Goal: Book appointment/travel/reservation

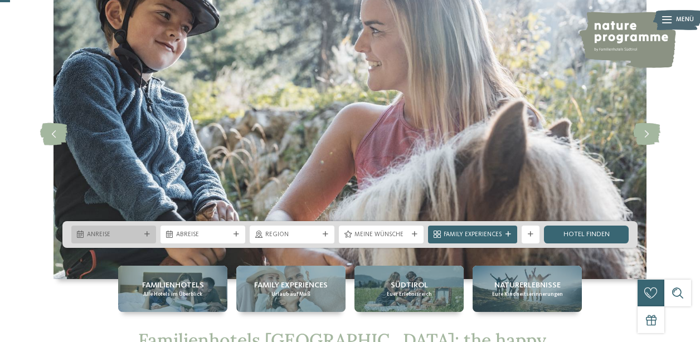
click at [127, 231] on span "Anreise" at bounding box center [114, 235] width 54 height 9
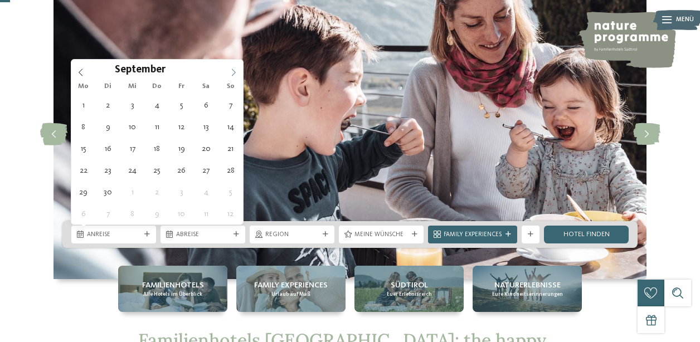
click at [230, 75] on icon at bounding box center [234, 73] width 8 height 8
type div "01.11.2025"
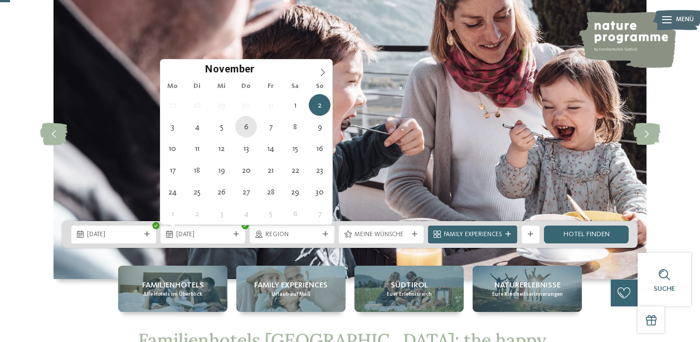
type div "06.11.2025"
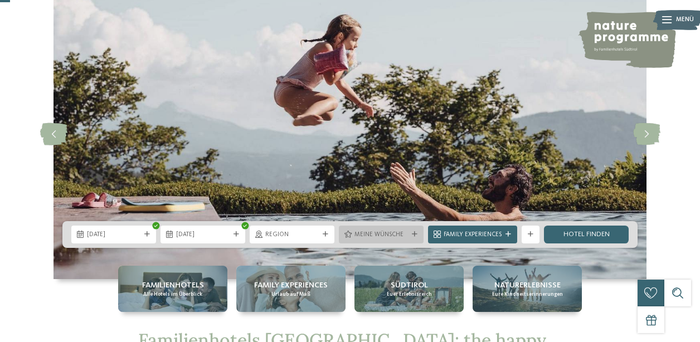
click at [394, 231] on span "Meine Wünsche" at bounding box center [382, 235] width 54 height 9
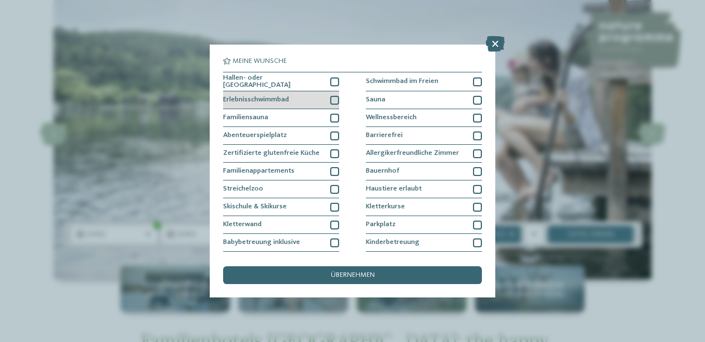
click at [336, 99] on div at bounding box center [334, 100] width 9 height 9
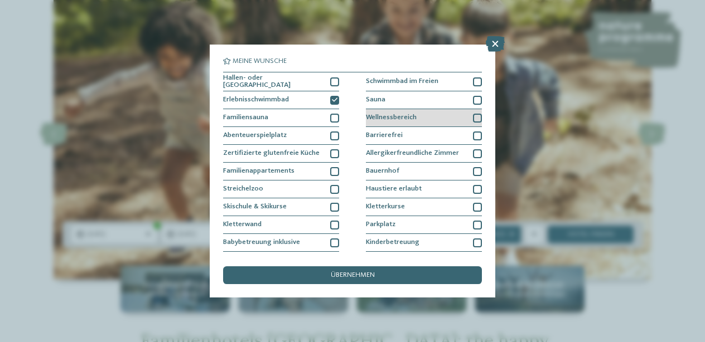
click at [478, 114] on div at bounding box center [477, 118] width 9 height 9
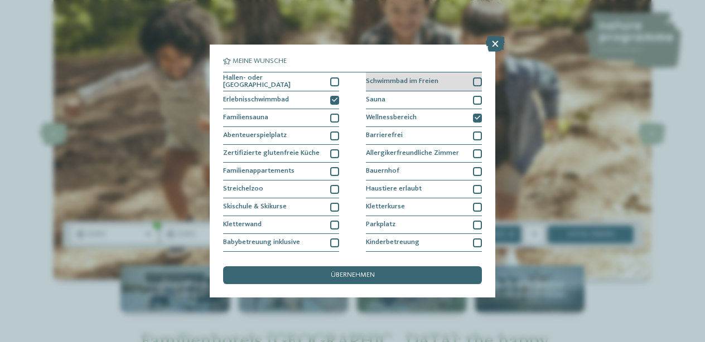
click at [479, 84] on div at bounding box center [477, 81] width 9 height 9
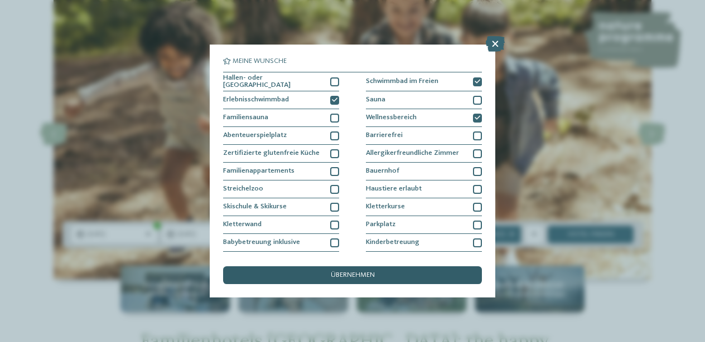
click at [383, 266] on div "übernehmen" at bounding box center [352, 275] width 259 height 18
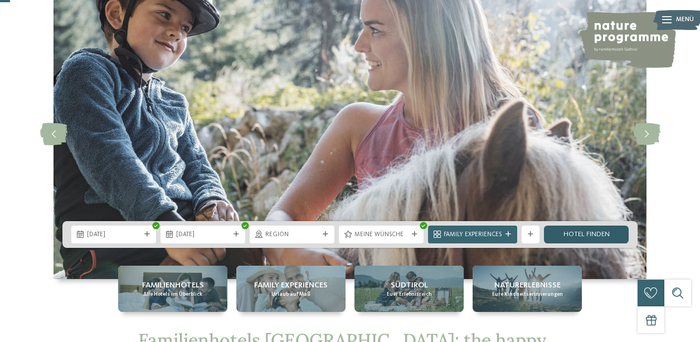
click at [577, 238] on link "Hotel finden" at bounding box center [586, 235] width 85 height 18
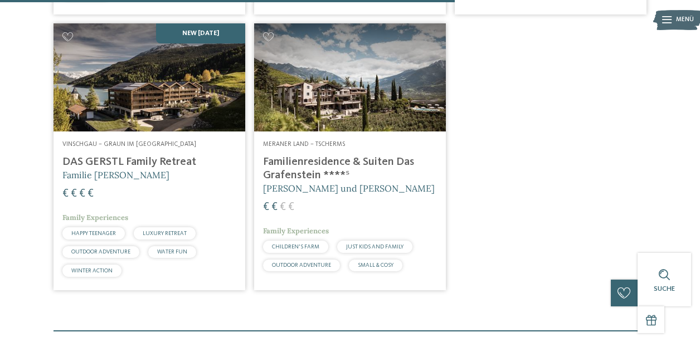
scroll to position [867, 0]
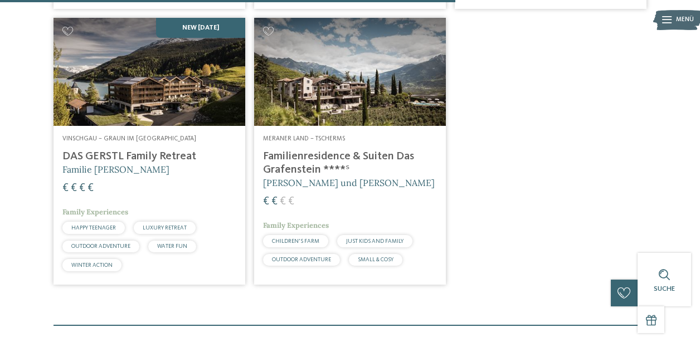
click at [208, 110] on img at bounding box center [150, 72] width 192 height 108
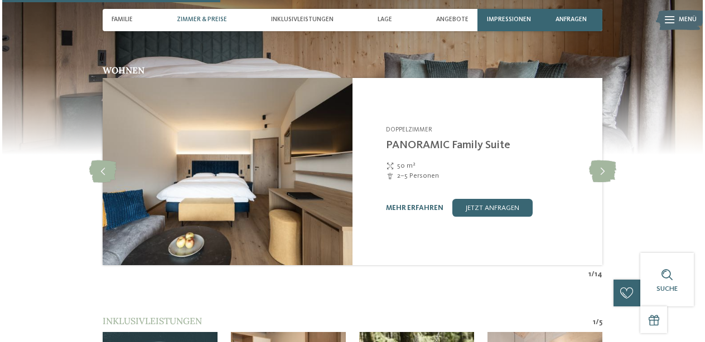
scroll to position [963, 0]
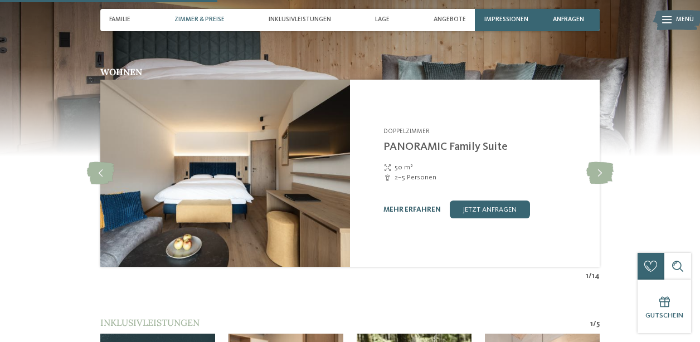
click at [404, 206] on link "mehr erfahren" at bounding box center [411, 209] width 57 height 7
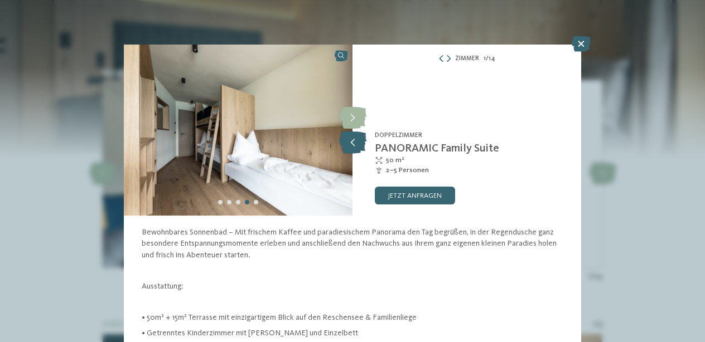
click at [353, 144] on icon at bounding box center [352, 143] width 27 height 22
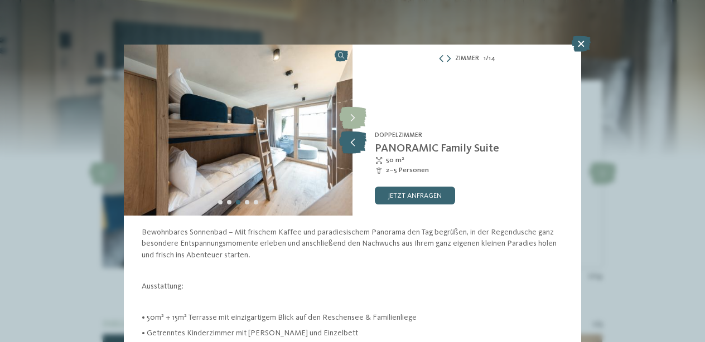
click at [353, 144] on icon at bounding box center [352, 143] width 27 height 22
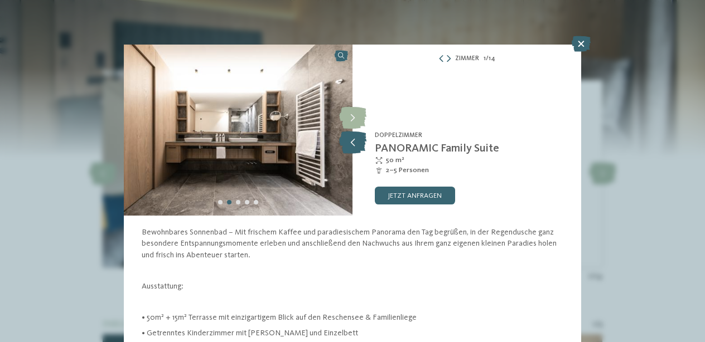
click at [353, 144] on icon at bounding box center [352, 143] width 27 height 22
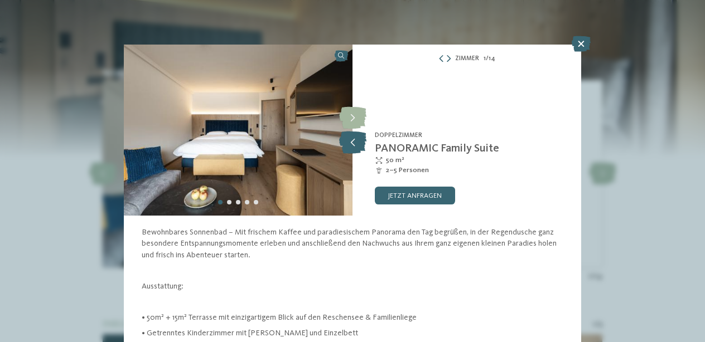
click at [353, 144] on icon at bounding box center [352, 143] width 27 height 22
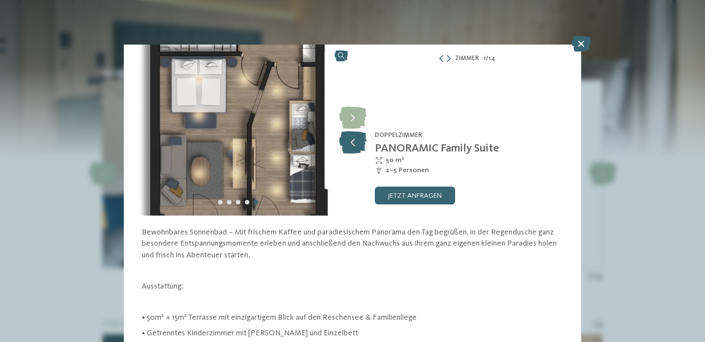
click at [353, 144] on icon at bounding box center [352, 143] width 27 height 22
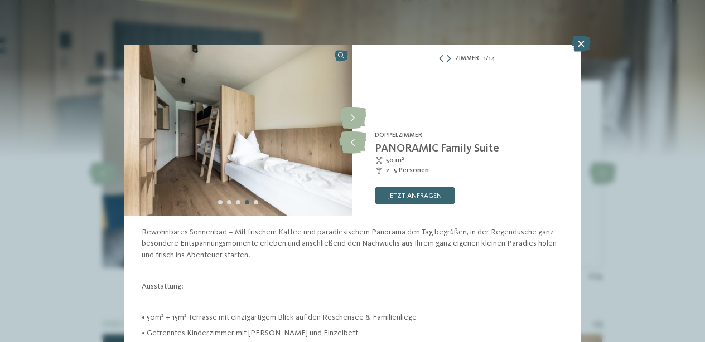
click at [449, 60] on icon at bounding box center [448, 59] width 4 height 7
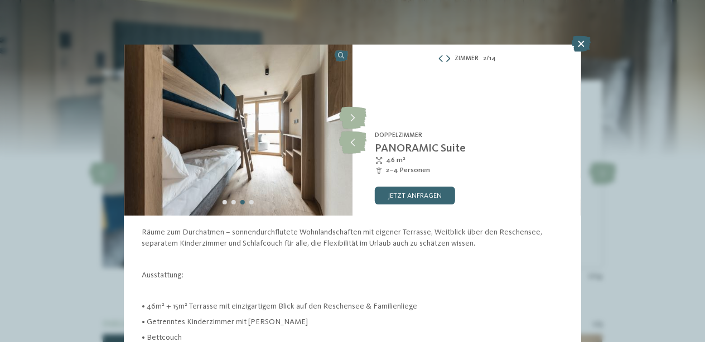
click at [449, 60] on icon at bounding box center [448, 59] width 4 height 7
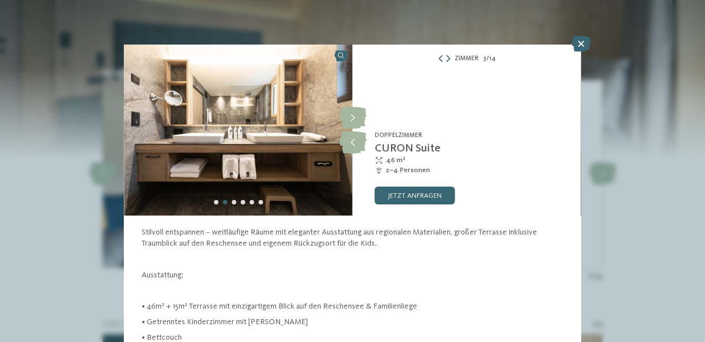
click at [449, 60] on icon at bounding box center [448, 59] width 4 height 7
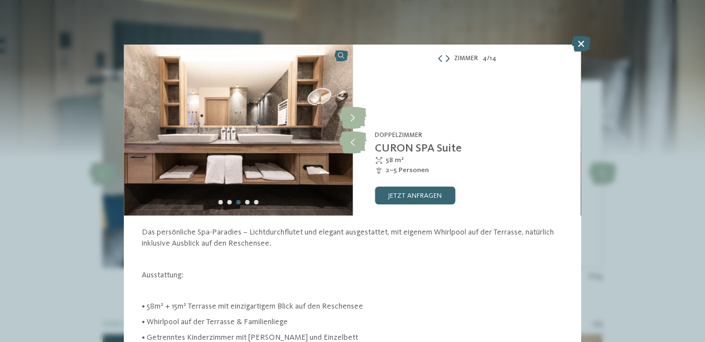
click at [449, 61] on icon at bounding box center [447, 59] width 4 height 7
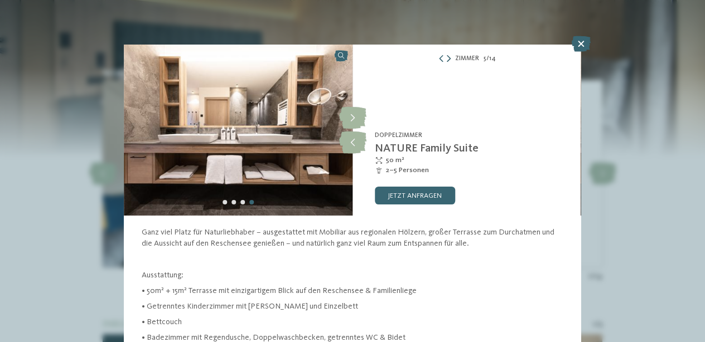
click at [449, 61] on icon at bounding box center [448, 59] width 4 height 7
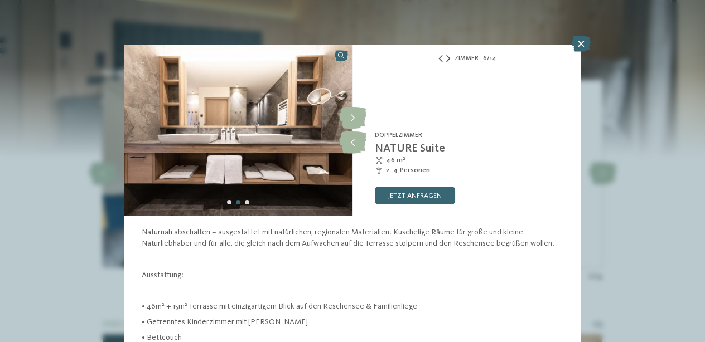
click at [449, 61] on icon at bounding box center [448, 59] width 4 height 7
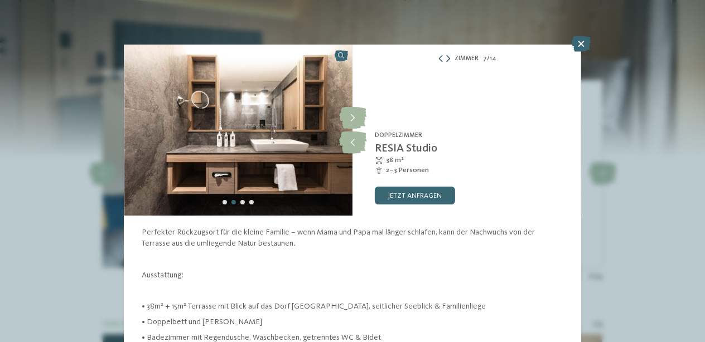
click at [449, 61] on icon at bounding box center [448, 59] width 4 height 7
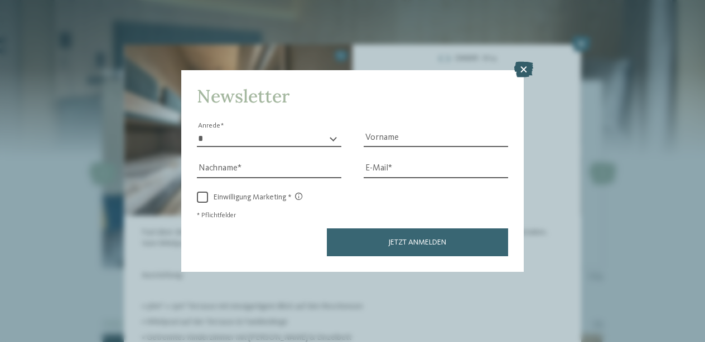
click at [528, 62] on icon at bounding box center [523, 70] width 19 height 16
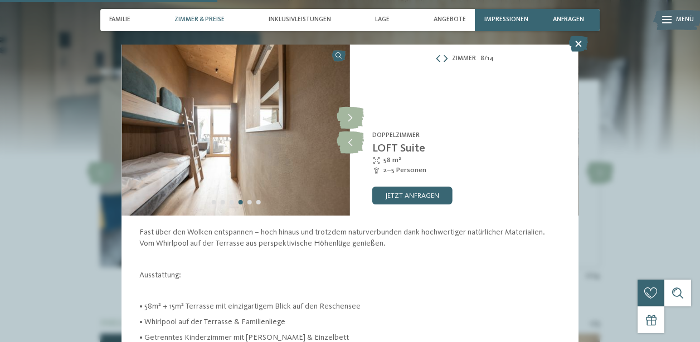
click at [445, 61] on icon at bounding box center [446, 59] width 4 height 7
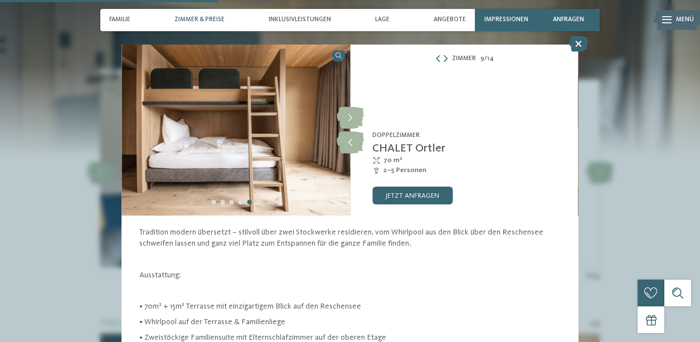
click at [255, 168] on img at bounding box center [236, 130] width 229 height 171
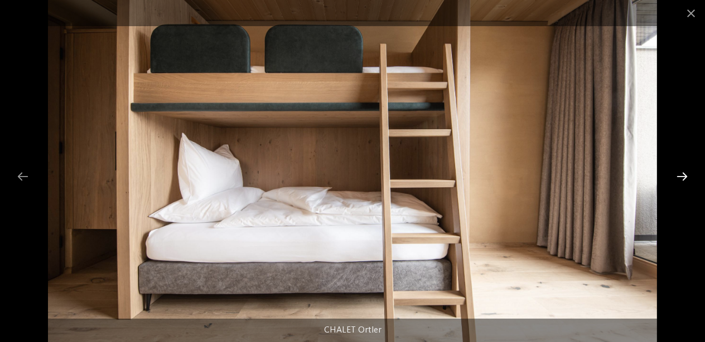
click at [686, 182] on div at bounding box center [681, 177] width 23 height 22
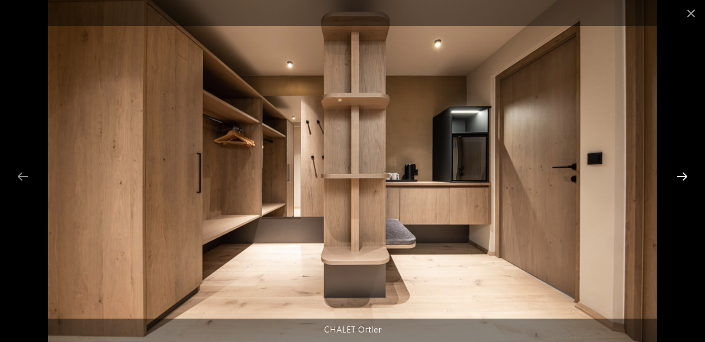
click at [686, 182] on div at bounding box center [681, 177] width 23 height 22
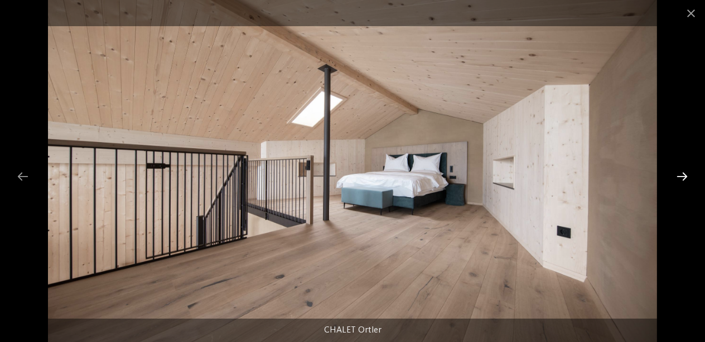
click at [686, 182] on div at bounding box center [681, 177] width 23 height 22
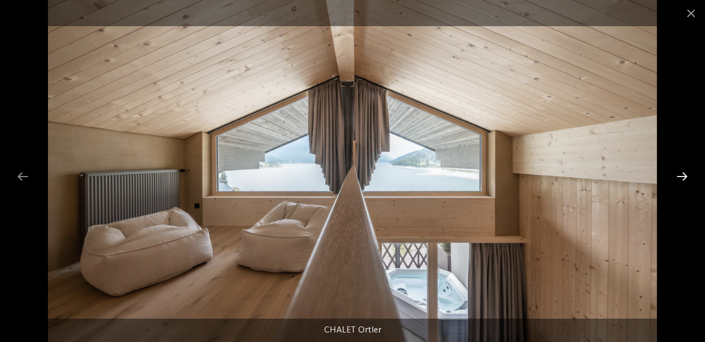
click at [686, 182] on div at bounding box center [681, 177] width 23 height 22
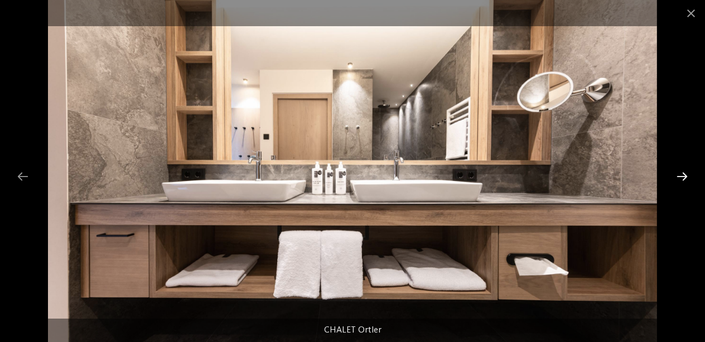
click at [686, 182] on div at bounding box center [681, 177] width 23 height 22
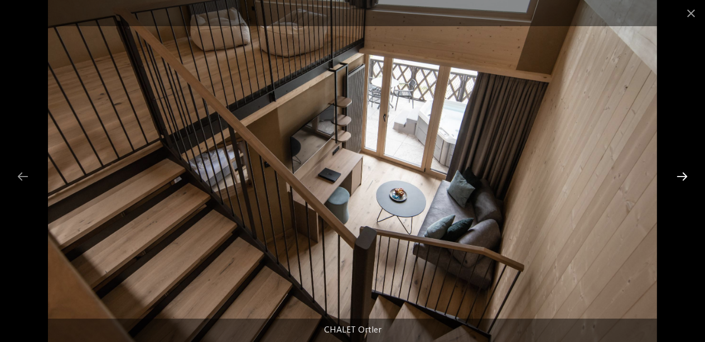
click at [686, 182] on div at bounding box center [681, 177] width 23 height 22
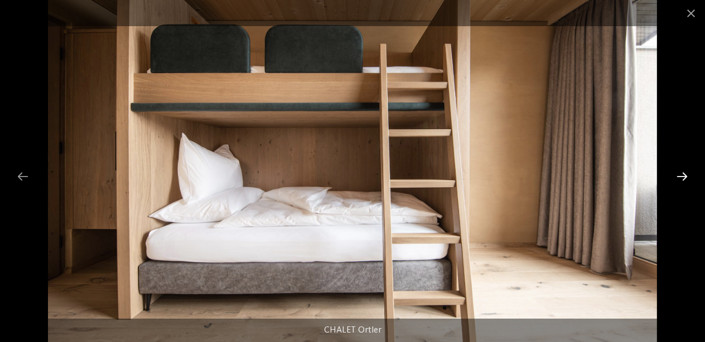
click at [686, 182] on div at bounding box center [681, 177] width 23 height 22
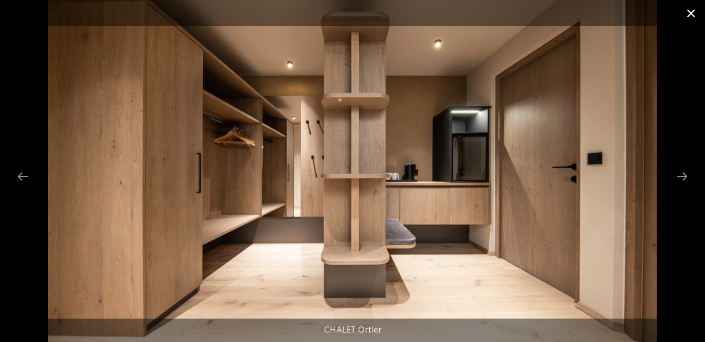
click at [688, 16] on span at bounding box center [691, 13] width 28 height 26
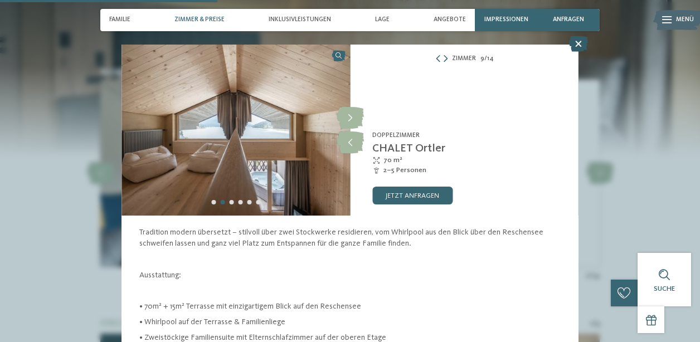
click at [576, 47] on icon at bounding box center [578, 44] width 19 height 16
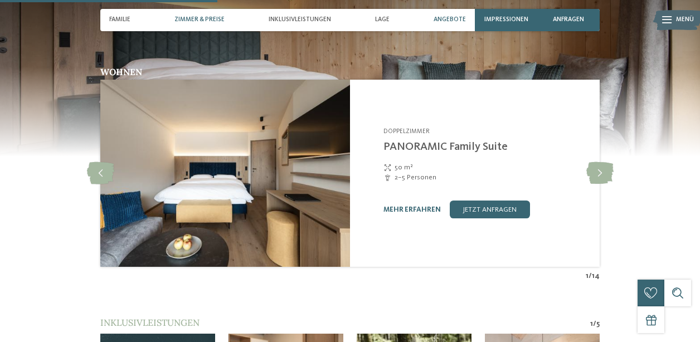
click at [453, 15] on div "Angebote" at bounding box center [449, 20] width 41 height 22
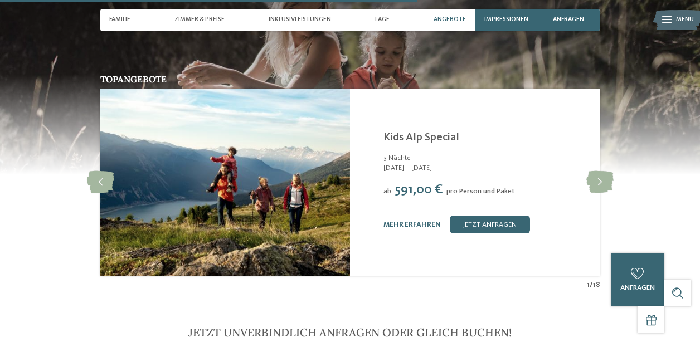
scroll to position [1855, 0]
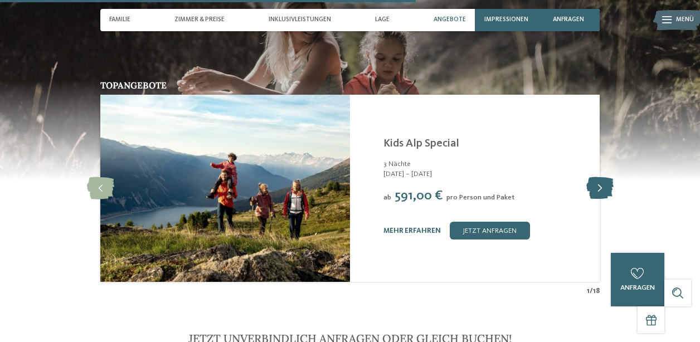
click at [604, 177] on icon at bounding box center [599, 188] width 27 height 22
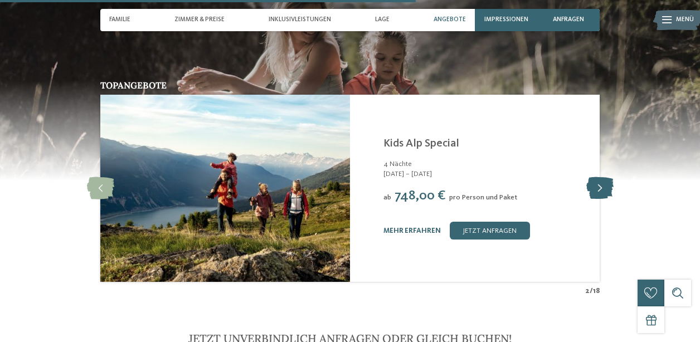
click at [604, 177] on icon at bounding box center [599, 188] width 27 height 22
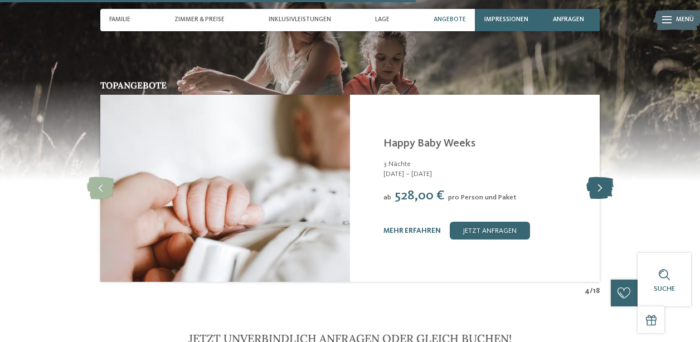
click at [604, 177] on icon at bounding box center [599, 188] width 27 height 22
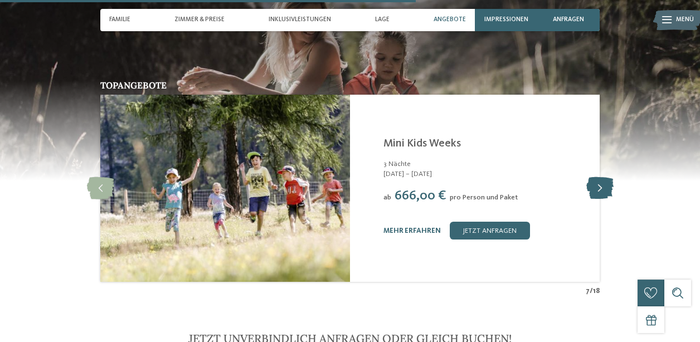
click at [604, 177] on icon at bounding box center [599, 188] width 27 height 22
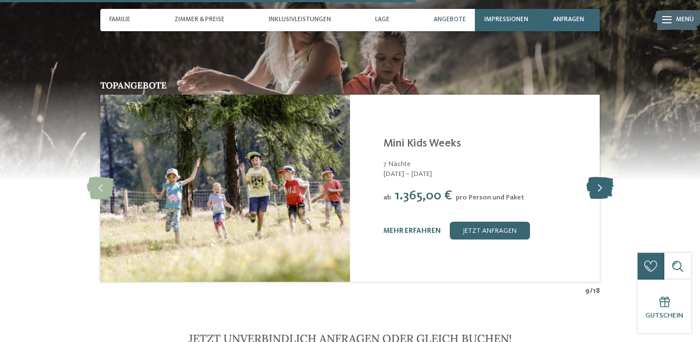
click at [604, 177] on icon at bounding box center [599, 188] width 27 height 22
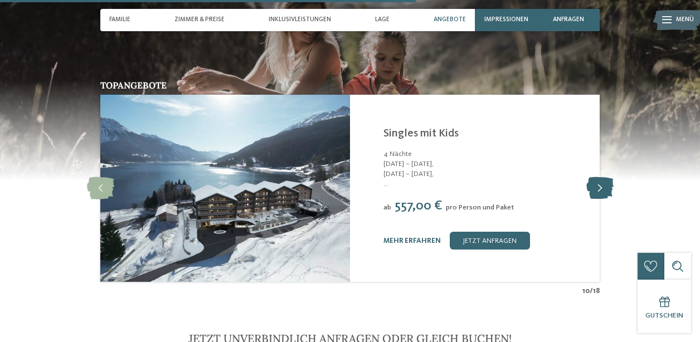
click at [601, 177] on icon at bounding box center [599, 188] width 27 height 22
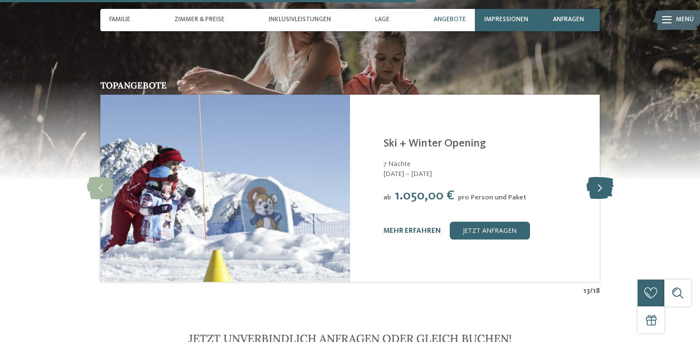
click at [601, 177] on icon at bounding box center [599, 188] width 27 height 22
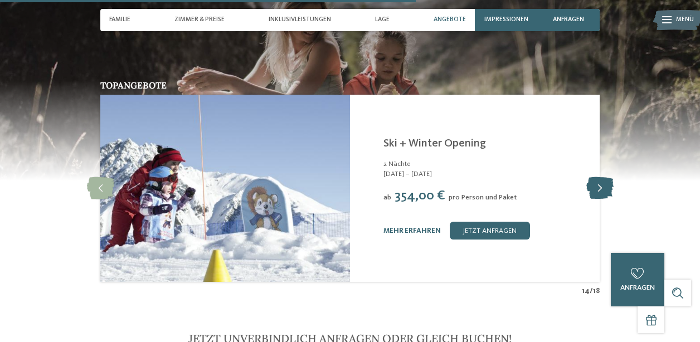
click at [601, 177] on icon at bounding box center [599, 188] width 27 height 22
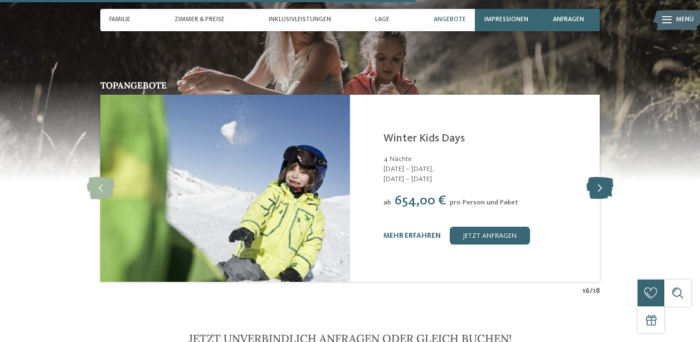
click at [601, 177] on icon at bounding box center [599, 188] width 27 height 22
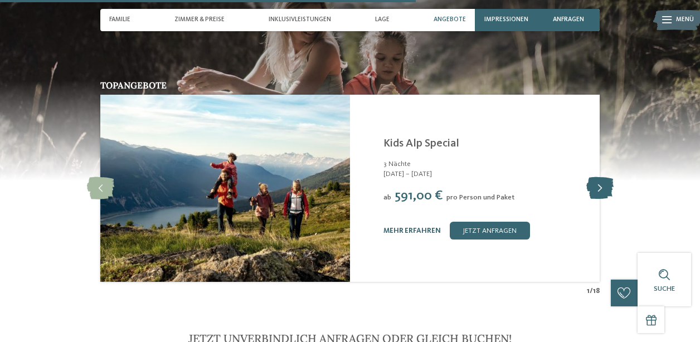
click at [601, 177] on icon at bounding box center [599, 188] width 27 height 22
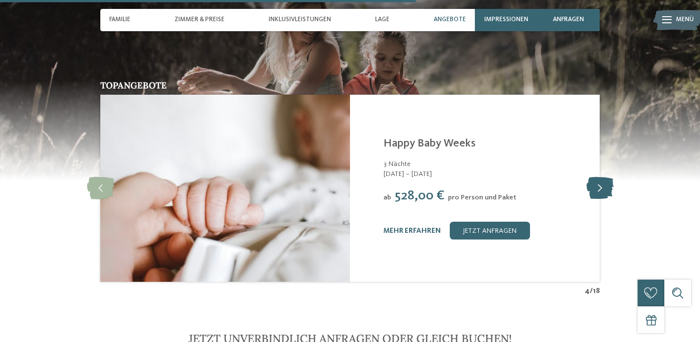
click at [601, 177] on icon at bounding box center [599, 188] width 27 height 22
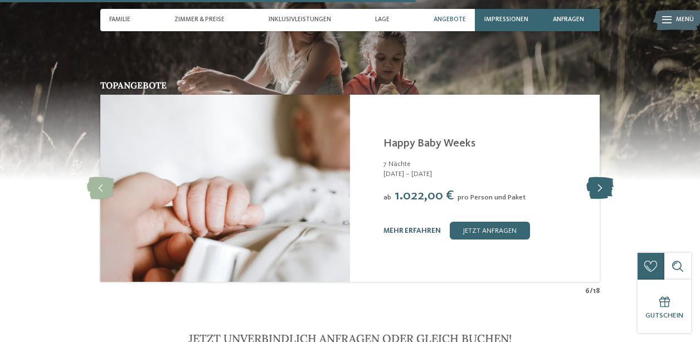
click at [601, 177] on icon at bounding box center [599, 188] width 27 height 22
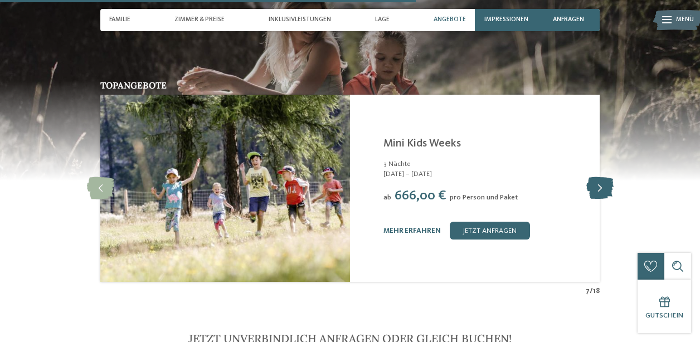
click at [601, 177] on icon at bounding box center [599, 188] width 27 height 22
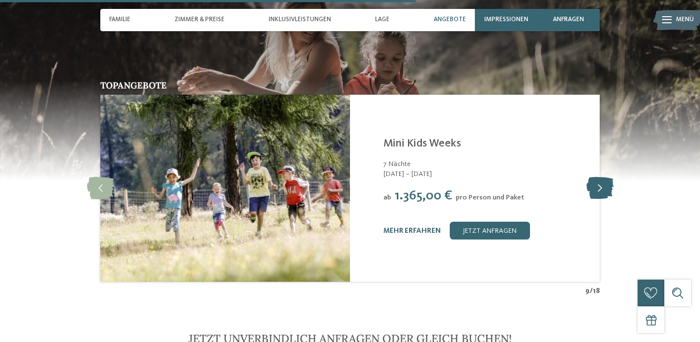
click at [601, 177] on icon at bounding box center [599, 188] width 27 height 22
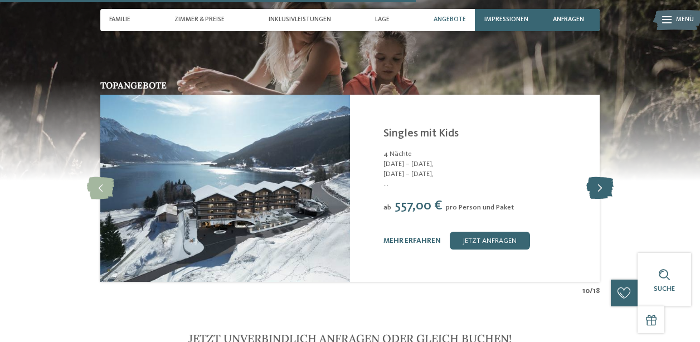
click at [601, 177] on icon at bounding box center [599, 188] width 27 height 22
click at [129, 18] on span "Familie" at bounding box center [119, 19] width 21 height 7
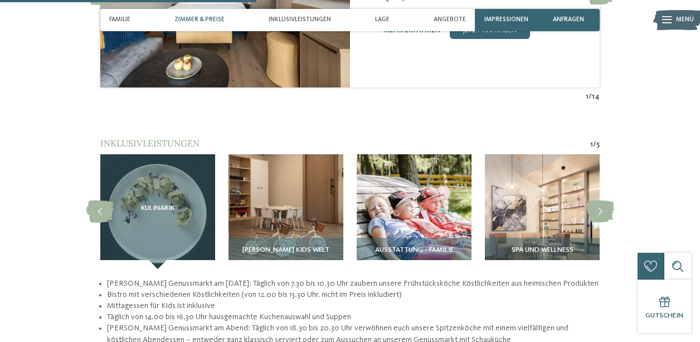
scroll to position [1144, 0]
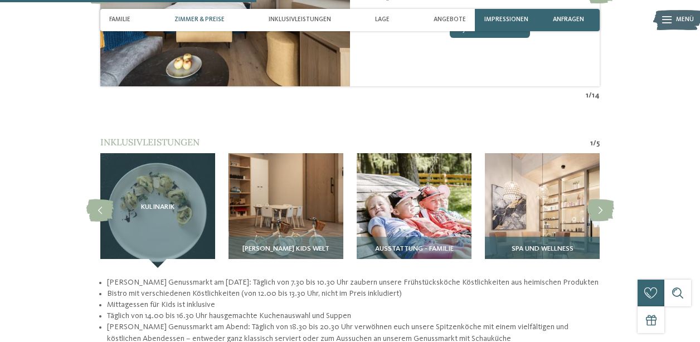
click at [521, 184] on img at bounding box center [542, 210] width 115 height 115
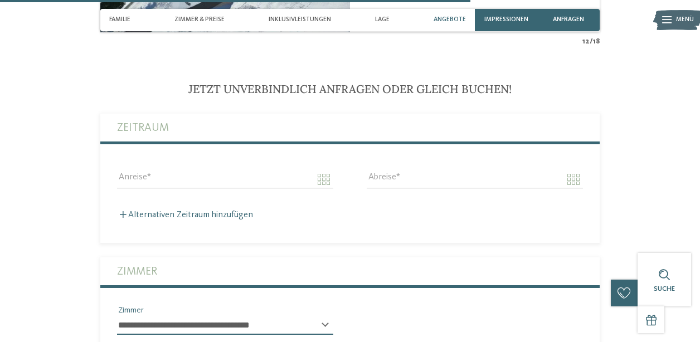
scroll to position [2106, 0]
